Goal: Task Accomplishment & Management: Use online tool/utility

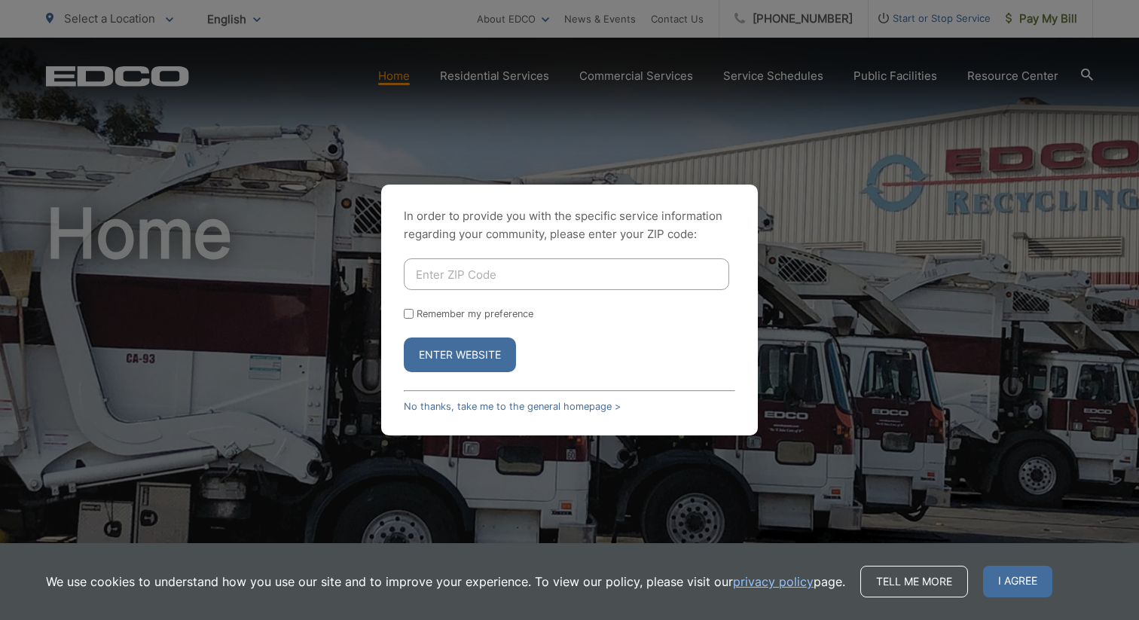
click at [437, 279] on input "Enter ZIP Code" at bounding box center [566, 274] width 325 height 32
type input "92029"
click at [403, 313] on div "In order to provide you with the specific service information regarding your co…" at bounding box center [569, 309] width 376 height 251
drag, startPoint x: 407, startPoint y: 317, endPoint x: 432, endPoint y: 349, distance: 40.2
click at [410, 322] on form "92029 Remember my preference Enter Website" at bounding box center [569, 315] width 331 height 114
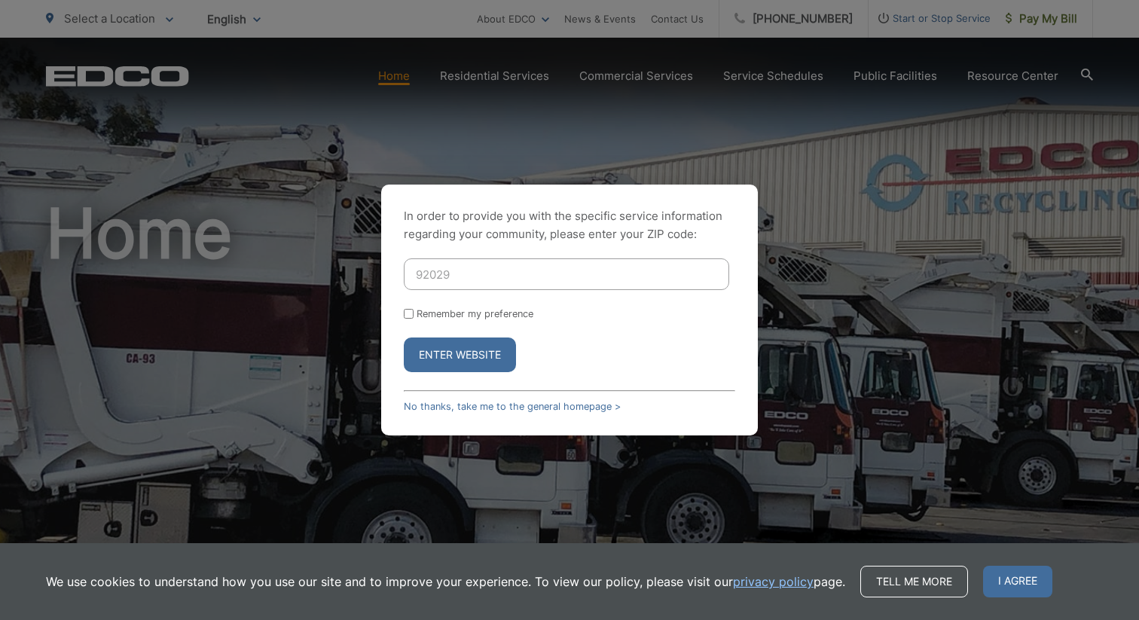
click at [410, 317] on input "Remember my preference" at bounding box center [409, 314] width 10 height 10
checkbox input "true"
click at [482, 364] on button "Enter Website" at bounding box center [460, 354] width 112 height 35
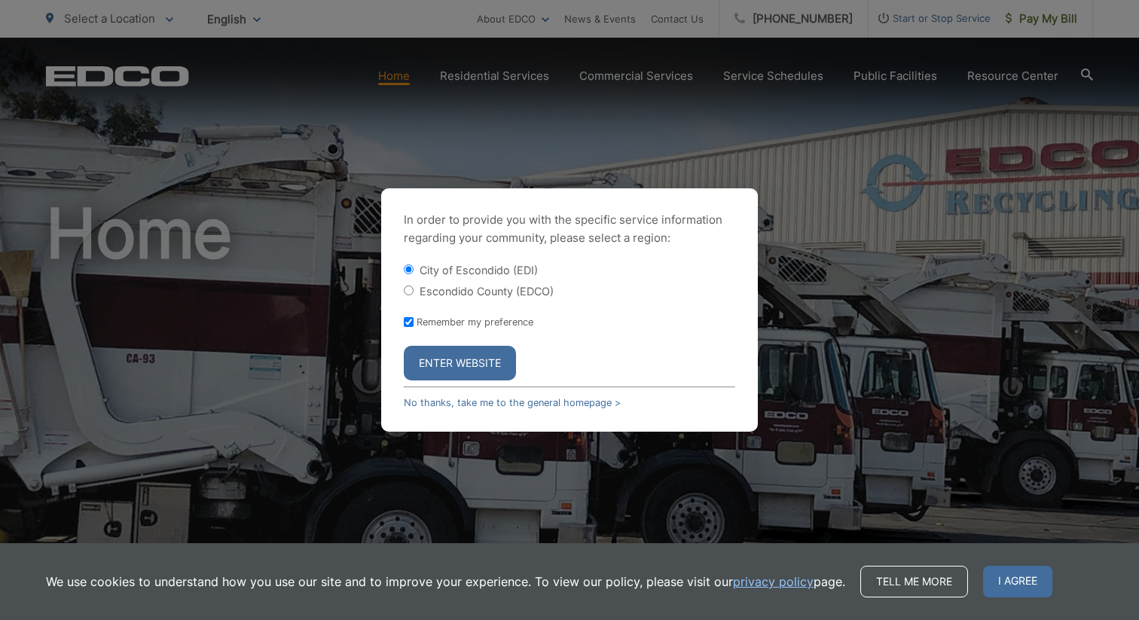
click at [482, 364] on button "Enter Website" at bounding box center [460, 363] width 112 height 35
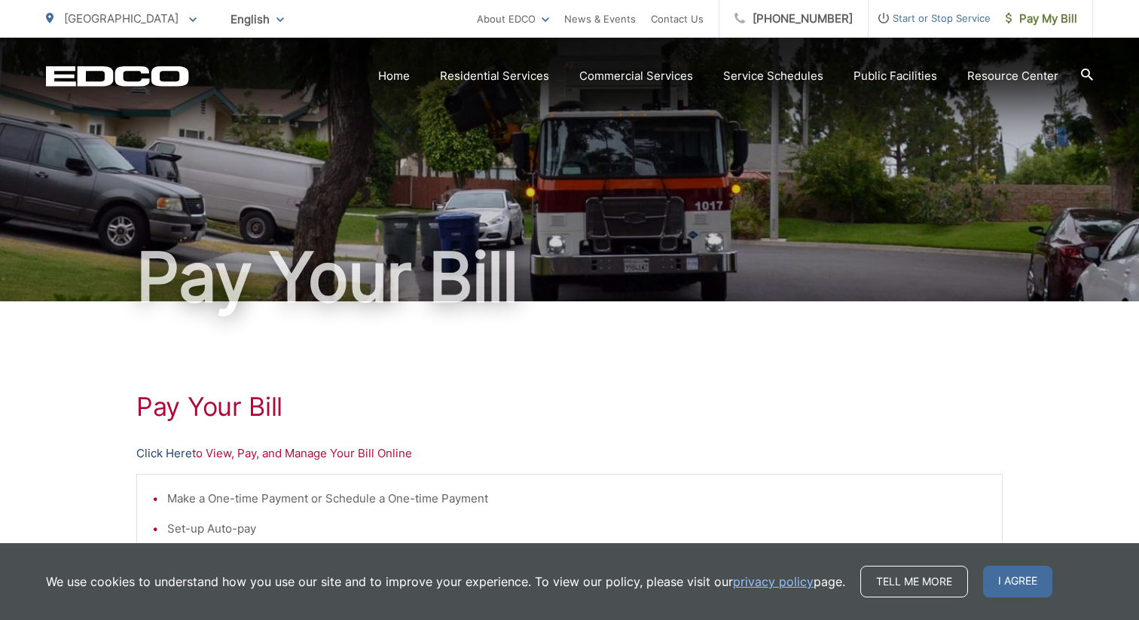
click at [157, 453] on link "Click Here" at bounding box center [164, 453] width 56 height 18
